Goal: Task Accomplishment & Management: Complete application form

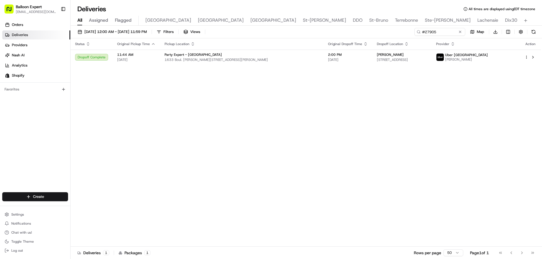
click at [26, 33] on span "Deliveries" at bounding box center [20, 34] width 16 height 5
click at [24, 26] on link "Orders" at bounding box center [36, 24] width 68 height 9
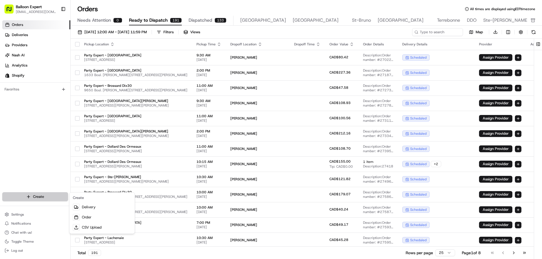
click at [36, 194] on html "Balloon Expert [EMAIL_ADDRESS][DOMAIN_NAME] Toggle Sidebar Orders Deliveries Pr…" at bounding box center [271, 129] width 542 height 259
click at [84, 215] on link "Order" at bounding box center [102, 218] width 63 height 10
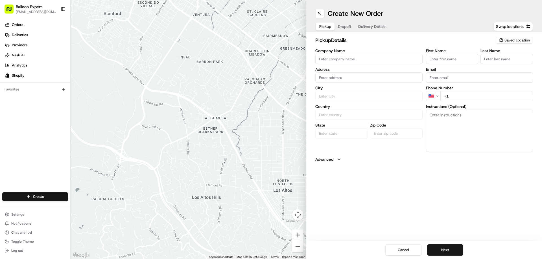
click at [516, 38] on span "Saved Location" at bounding box center [516, 40] width 25 height 5
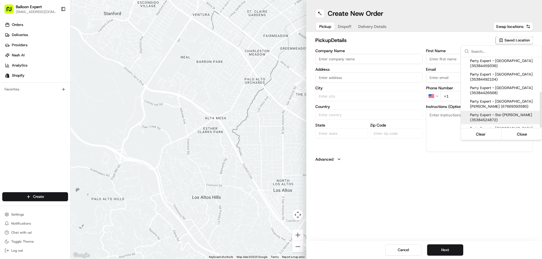
scroll to position [40, 0]
click at [492, 100] on span "Party Expert - [GEOGRAPHIC_DATA] (35384492104)" at bounding box center [504, 105] width 69 height 10
type input "Party Expert - [GEOGRAPHIC_DATA]"
type input "[STREET_ADDRESS][PERSON_NAME]"
type input "[GEOGRAPHIC_DATA]"
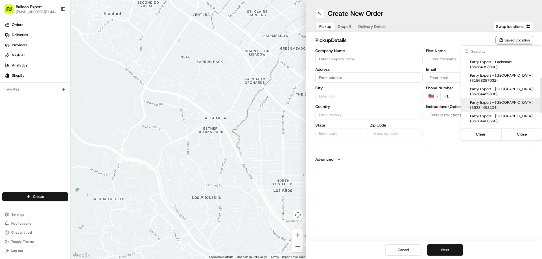
type input "CA"
type input "QC"
type input "G2K 0N2"
type input "Balloon"
type input "Counter"
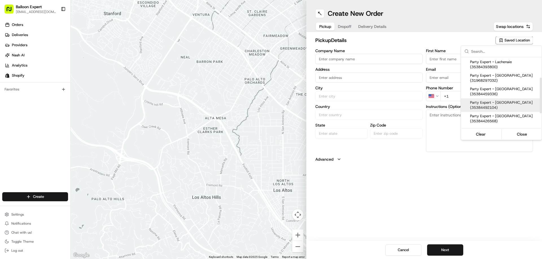
type input "[EMAIL_ADDRESS][DOMAIN_NAME]"
type input "[PHONE_NUMBER]"
type textarea "Upon your arrival, proceed to the balloon counter and inquire about your order …"
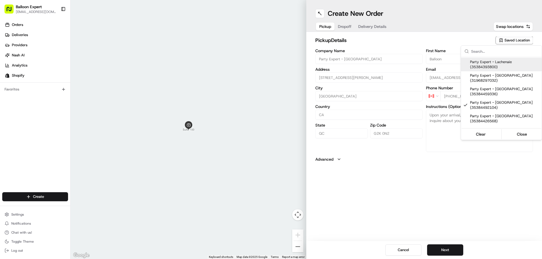
click at [346, 26] on html "Balloon Expert [EMAIL_ADDRESS][DOMAIN_NAME] Toggle Sidebar Orders Deliveries Pr…" at bounding box center [271, 129] width 542 height 259
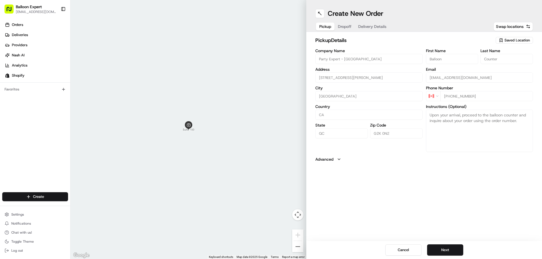
click at [339, 27] on div "Pickup Dropoff Delivery Details" at bounding box center [352, 26] width 75 height 10
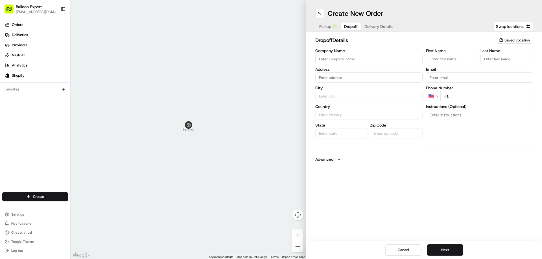
click at [453, 61] on input "First Name" at bounding box center [452, 59] width 53 height 10
type input "[PERSON_NAME]"
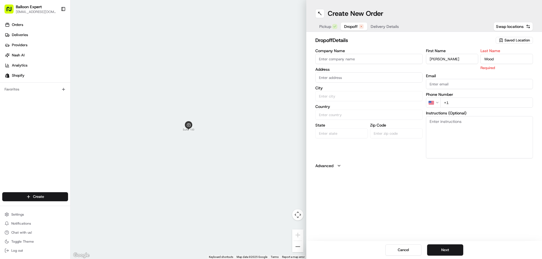
type input "Wood"
click at [387, 23] on button "Delivery Details" at bounding box center [384, 27] width 35 height 8
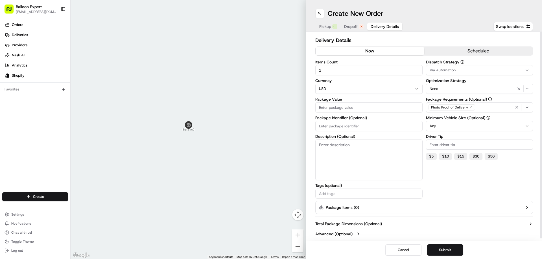
click at [348, 152] on textarea "Description (Optional)" at bounding box center [368, 160] width 107 height 41
paste textarea "27997"
type textarea "27997"
click at [356, 87] on html "Balloon Expert [EMAIL_ADDRESS][DOMAIN_NAME] Toggle Sidebar Orders Deliveries Pr…" at bounding box center [271, 129] width 542 height 259
click at [343, 106] on input "Package Value" at bounding box center [368, 107] width 107 height 10
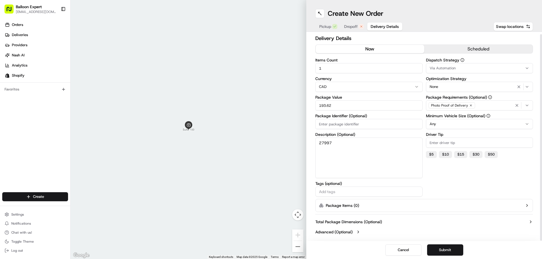
scroll to position [3, 0]
type input "193.62"
click at [475, 46] on button "scheduled" at bounding box center [478, 48] width 109 height 8
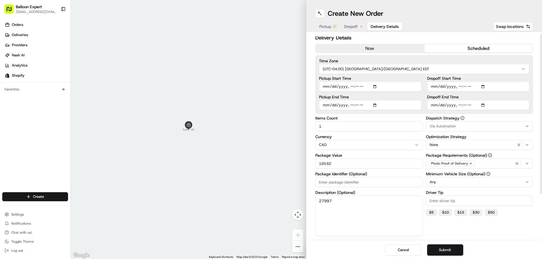
click at [375, 86] on input "Pickup Start Time" at bounding box center [370, 87] width 102 height 10
type input "[DATE]T15:00"
click at [510, 229] on div "Dispatch Strategy Via Automation Optimization Strategy None Package Requirement…" at bounding box center [479, 185] width 107 height 139
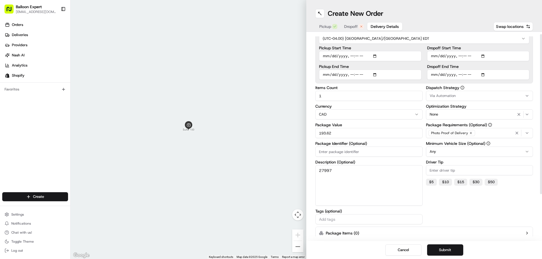
scroll to position [61, 0]
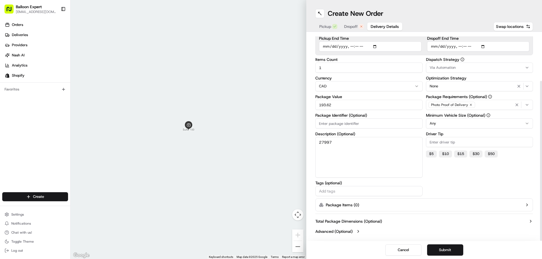
click at [333, 190] on input "text" at bounding box center [369, 191] width 102 height 7
type input "shopify"
type input "pickup"
click at [450, 249] on button "Submit" at bounding box center [445, 250] width 36 height 11
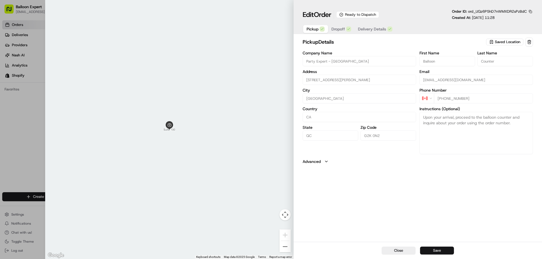
click at [439, 251] on button "Save" at bounding box center [437, 251] width 34 height 8
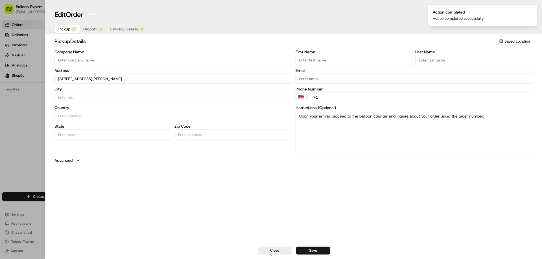
type input "+1"
